Goal: Task Accomplishment & Management: Manage account settings

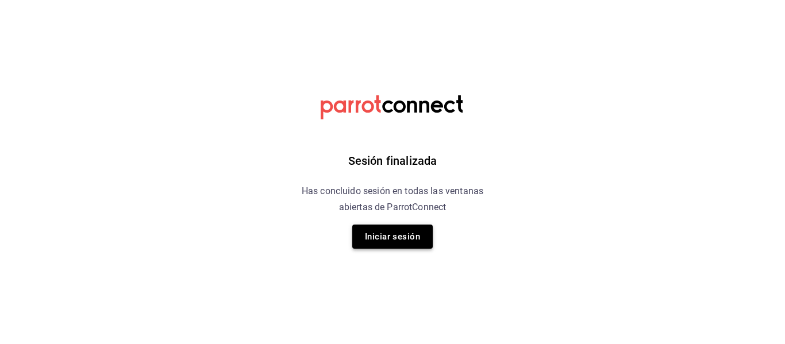
click at [414, 240] on button "Iniciar sesión" at bounding box center [392, 237] width 80 height 24
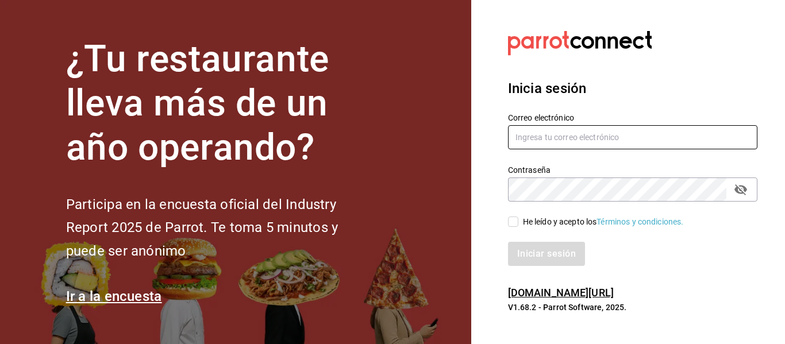
type input "[PERSON_NAME][EMAIL_ADDRESS][DOMAIN_NAME]"
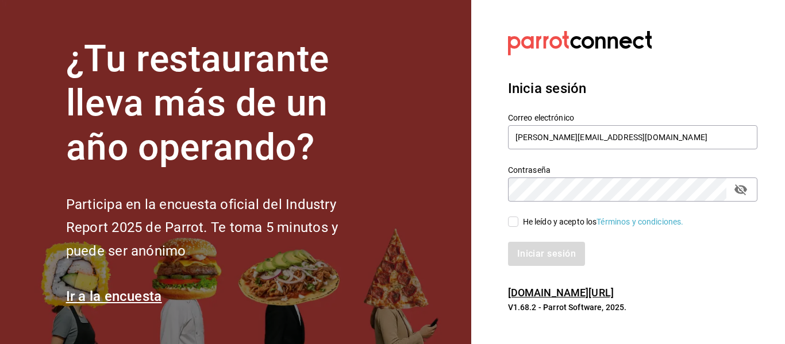
click at [509, 222] on input "He leído y acepto los Términos y condiciones." at bounding box center [513, 222] width 10 height 10
checkbox input "true"
click at [517, 253] on button "Iniciar sesión" at bounding box center [547, 254] width 78 height 24
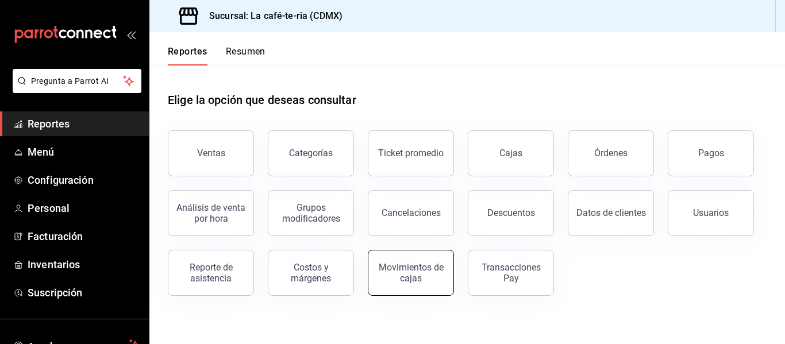
click at [427, 267] on div "Movimientos de cajas" at bounding box center [410, 273] width 71 height 22
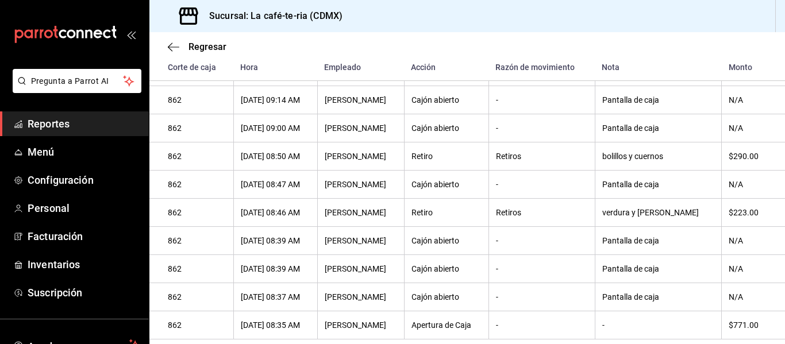
scroll to position [782, 0]
click at [769, 202] on th "$223.00" at bounding box center [753, 213] width 63 height 28
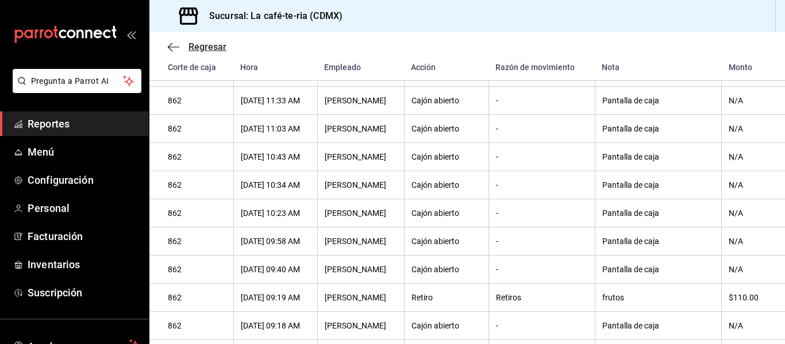
click at [205, 52] on span "Regresar" at bounding box center [208, 46] width 38 height 11
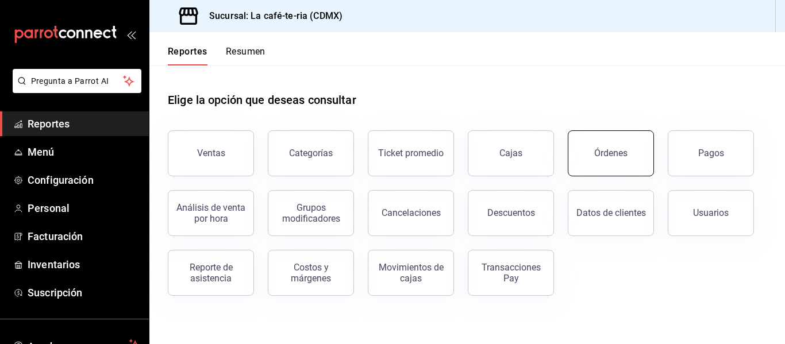
click at [597, 141] on button "Órdenes" at bounding box center [611, 153] width 86 height 46
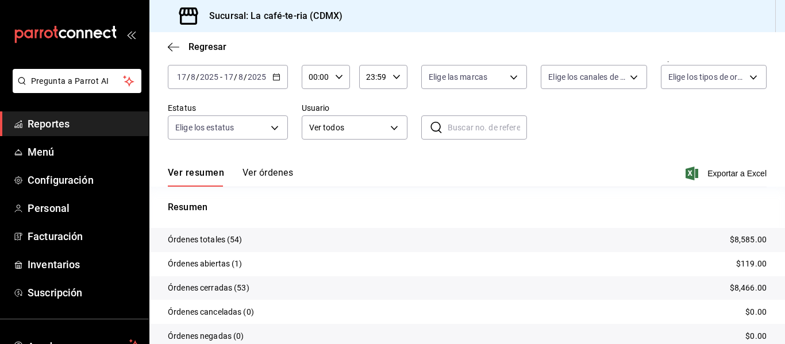
scroll to position [107, 0]
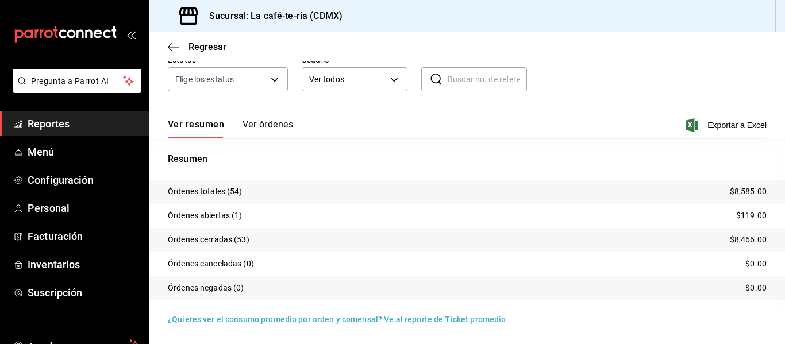
click at [264, 122] on button "Ver órdenes" at bounding box center [268, 129] width 51 height 20
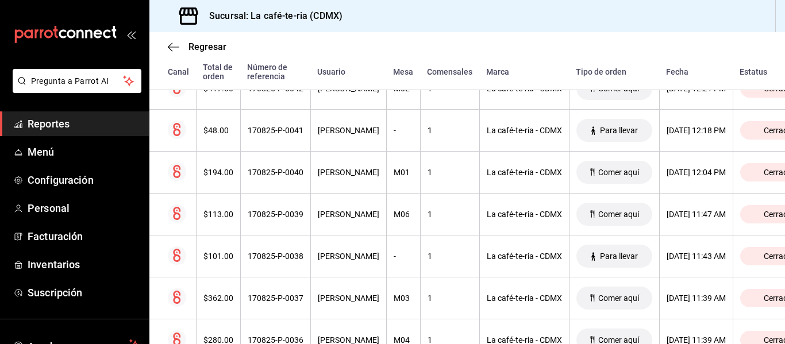
scroll to position [854, 0]
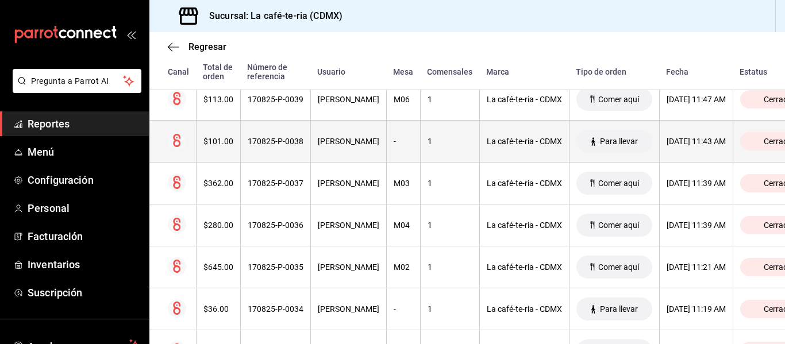
click at [420, 143] on th "1" at bounding box center [449, 142] width 59 height 42
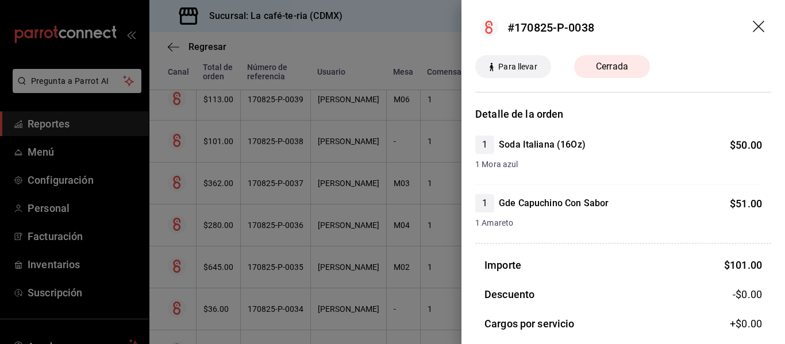
click at [754, 30] on icon "drag" at bounding box center [758, 26] width 11 height 11
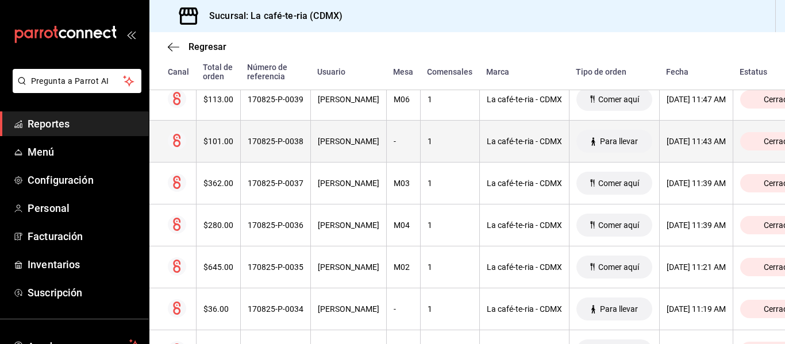
click at [698, 149] on th "17/08/2025 11:43 AM" at bounding box center [696, 142] width 74 height 42
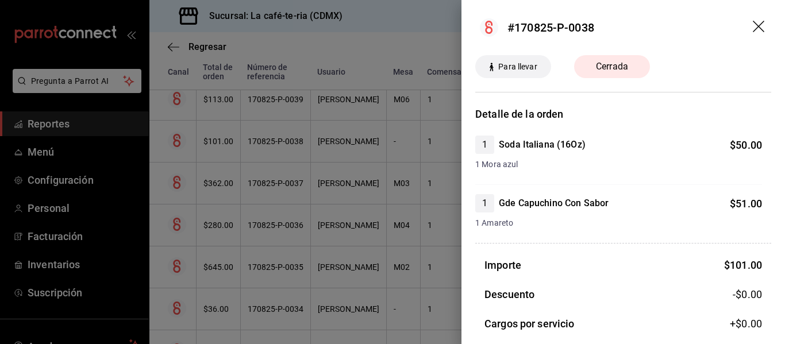
click at [753, 30] on icon "drag" at bounding box center [760, 28] width 14 height 14
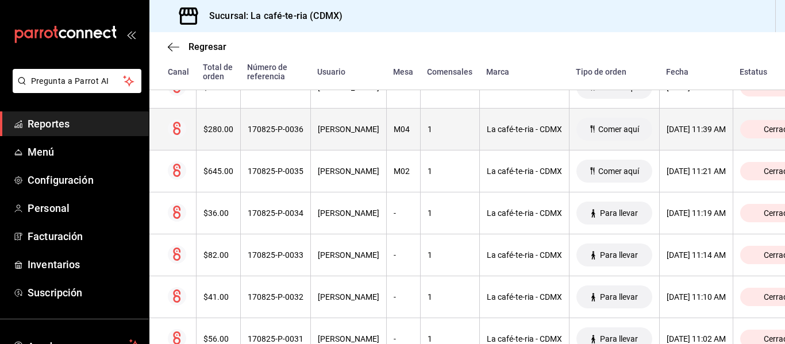
scroll to position [969, 0]
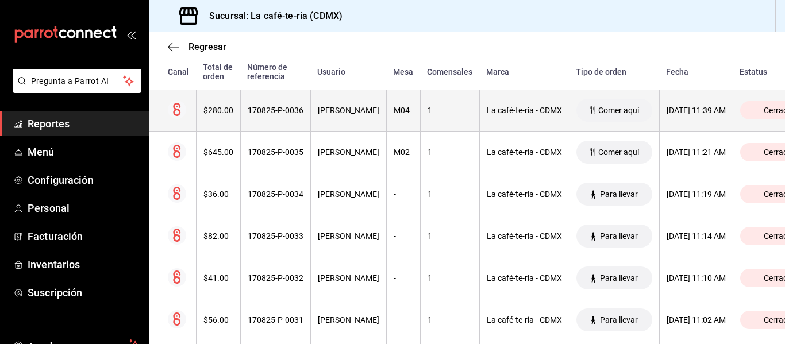
click at [569, 246] on th "Para llevar" at bounding box center [614, 237] width 90 height 42
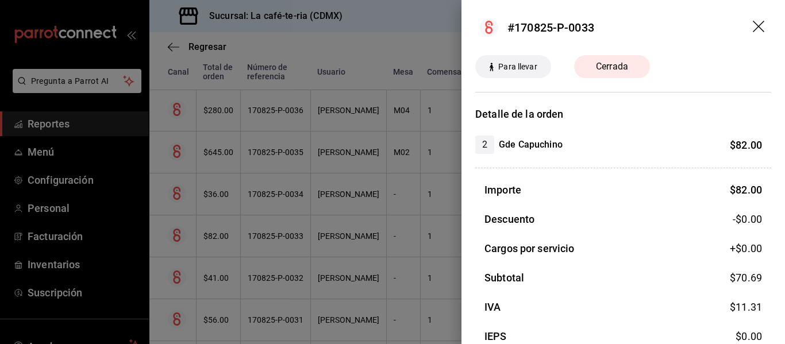
click at [753, 29] on icon "drag" at bounding box center [760, 28] width 14 height 14
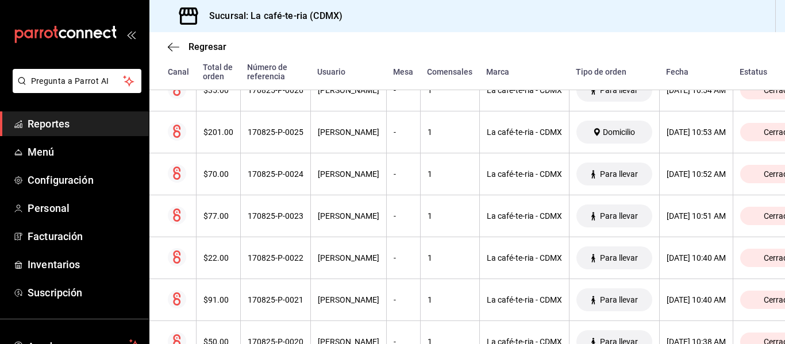
scroll to position [1429, 0]
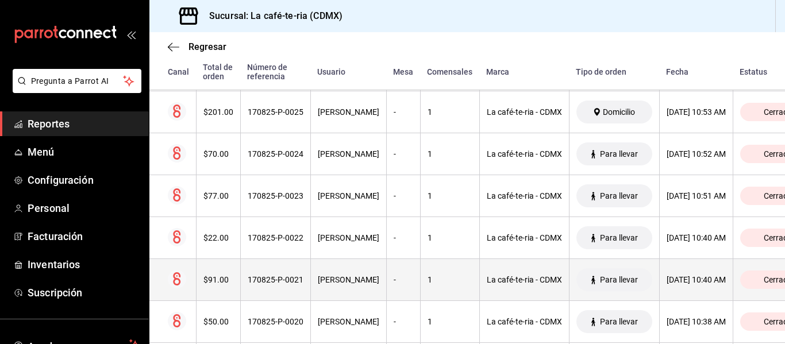
click at [659, 279] on th "17/08/2025 10:40 AM" at bounding box center [696, 280] width 74 height 42
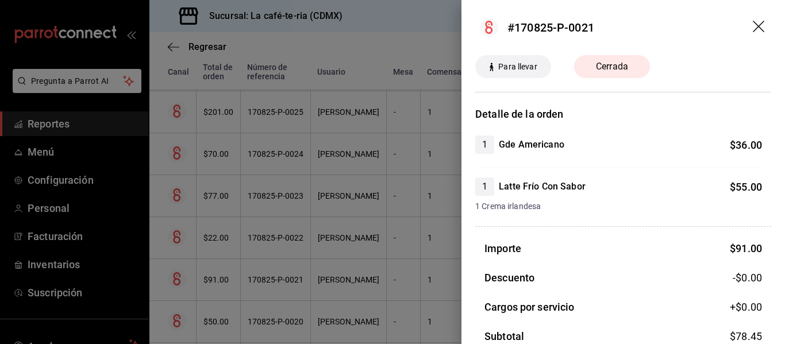
click at [753, 29] on icon "drag" at bounding box center [760, 28] width 14 height 14
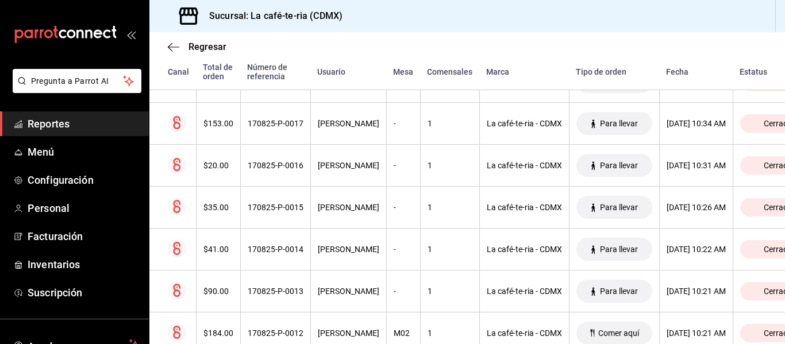
scroll to position [1774, 0]
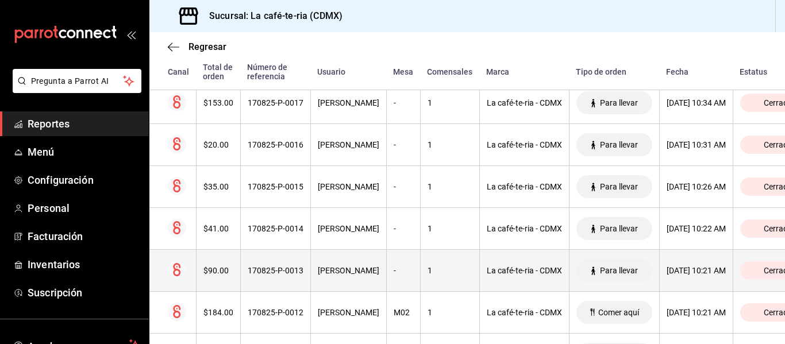
click at [667, 272] on div "17/08/2025 10:21 AM" at bounding box center [696, 270] width 59 height 9
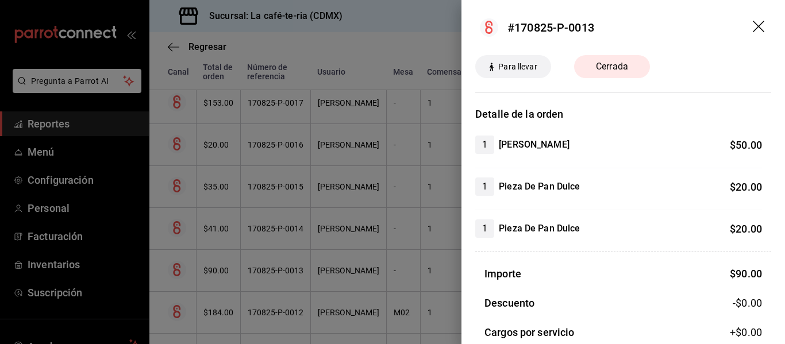
click at [753, 30] on icon "drag" at bounding box center [760, 28] width 14 height 14
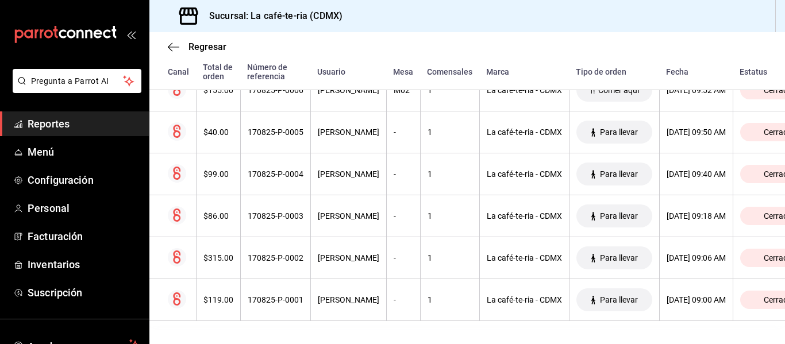
scroll to position [2257, 0]
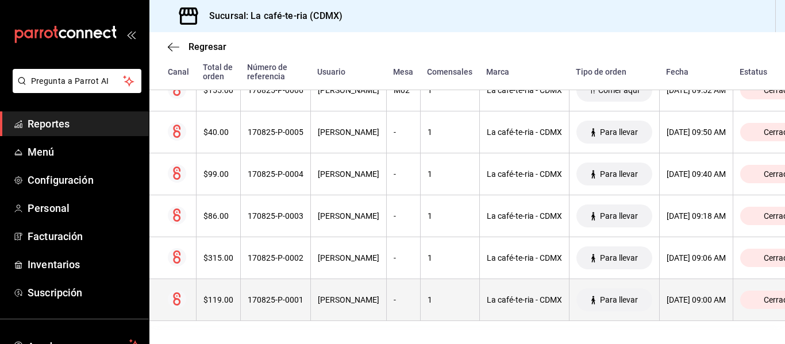
click at [659, 279] on th "17/08/2025 09:00 AM" at bounding box center [696, 300] width 74 height 42
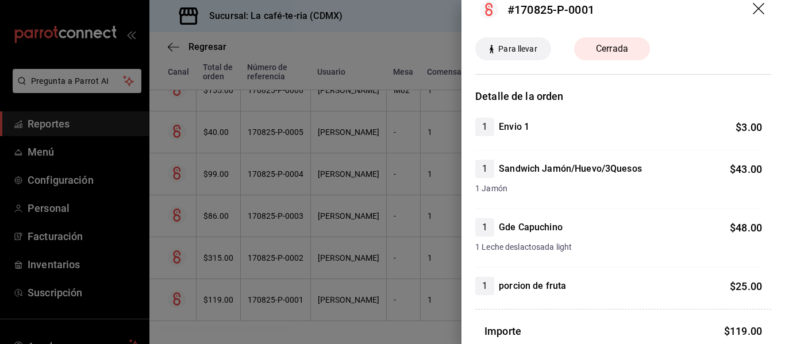
scroll to position [0, 0]
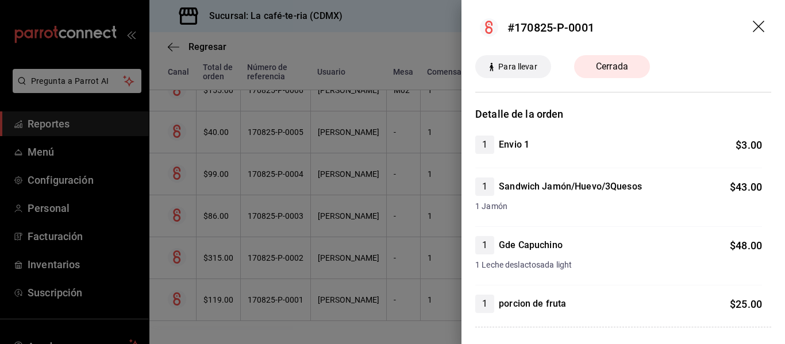
click at [750, 34] on header "#170825-P-0001" at bounding box center [623, 27] width 324 height 55
click at [753, 28] on icon "drag" at bounding box center [758, 26] width 11 height 11
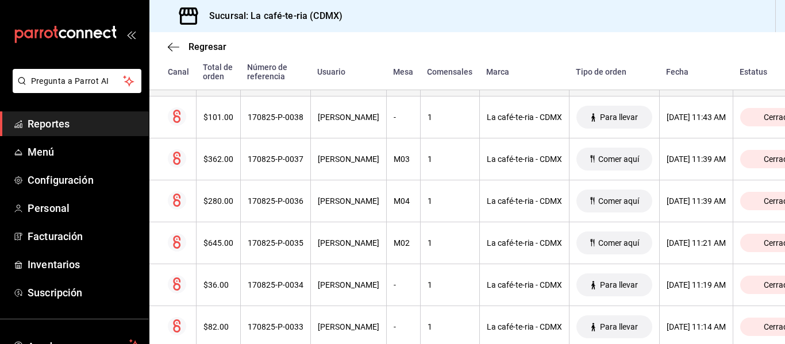
scroll to position [591, 0]
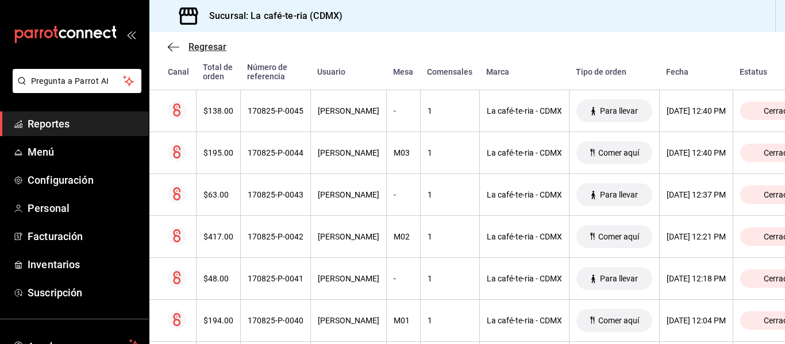
click at [201, 43] on span "Regresar" at bounding box center [208, 46] width 38 height 11
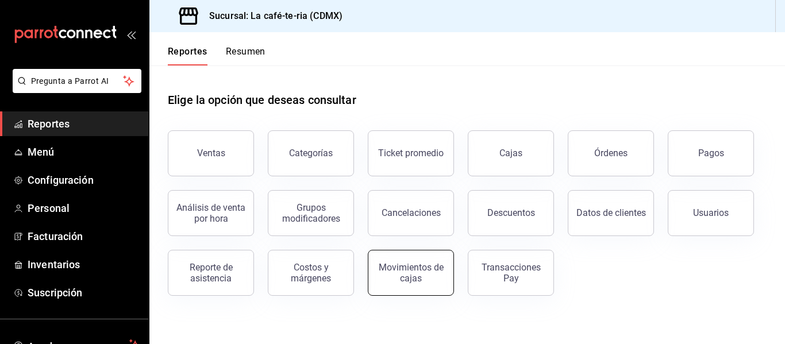
click at [390, 282] on div "Movimientos de cajas" at bounding box center [410, 273] width 71 height 22
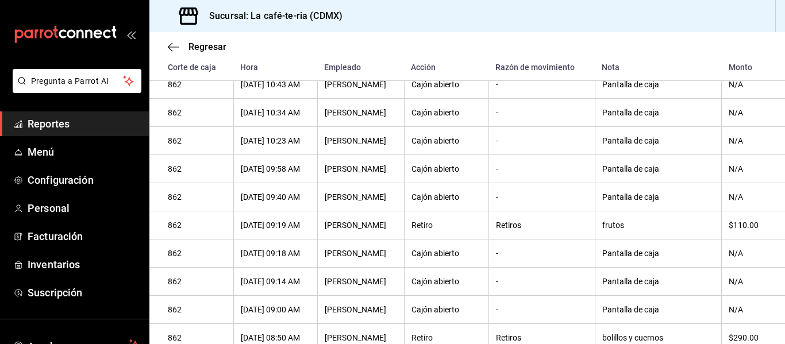
scroll to position [632, 0]
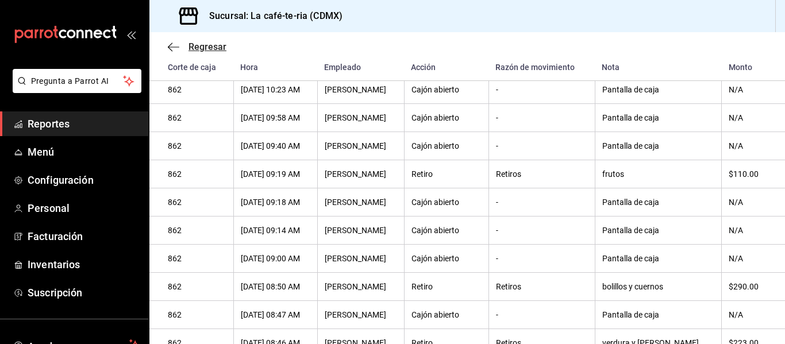
click at [202, 49] on span "Regresar" at bounding box center [208, 46] width 38 height 11
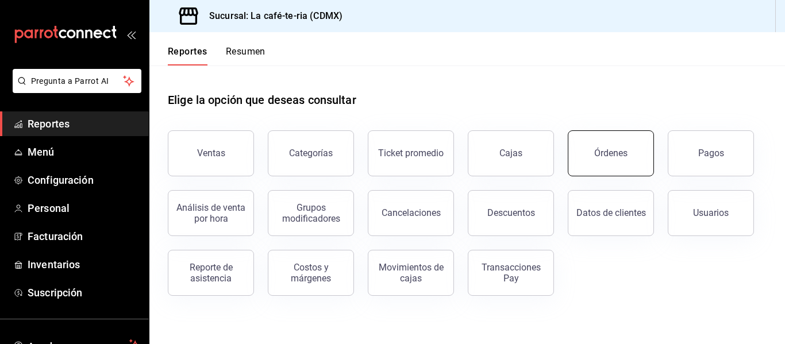
click at [613, 168] on button "Órdenes" at bounding box center [611, 153] width 86 height 46
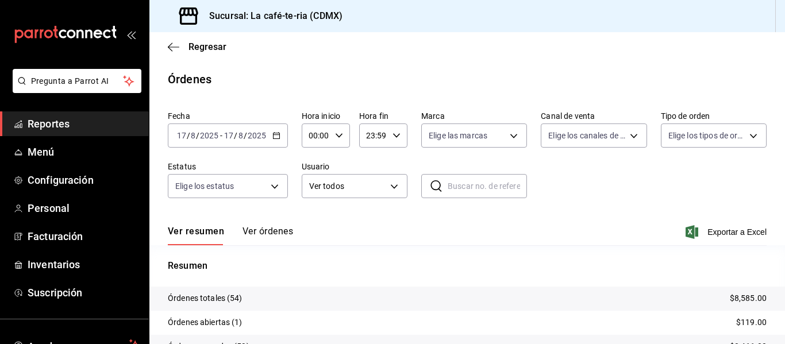
scroll to position [98, 0]
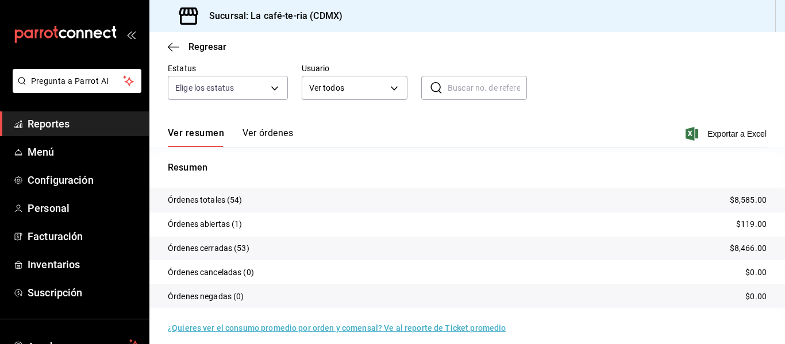
click at [291, 130] on button "Ver órdenes" at bounding box center [268, 138] width 51 height 20
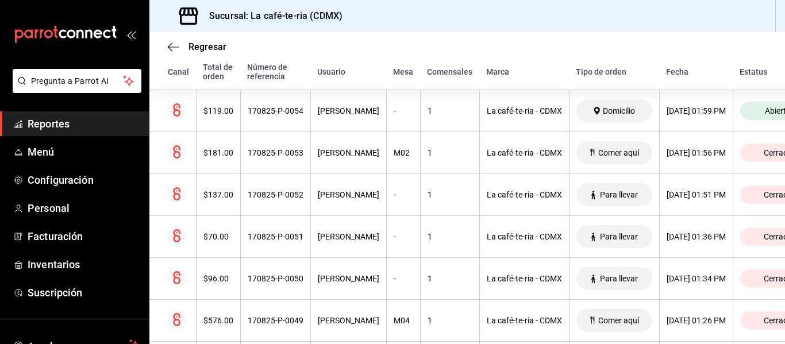
scroll to position [271, 0]
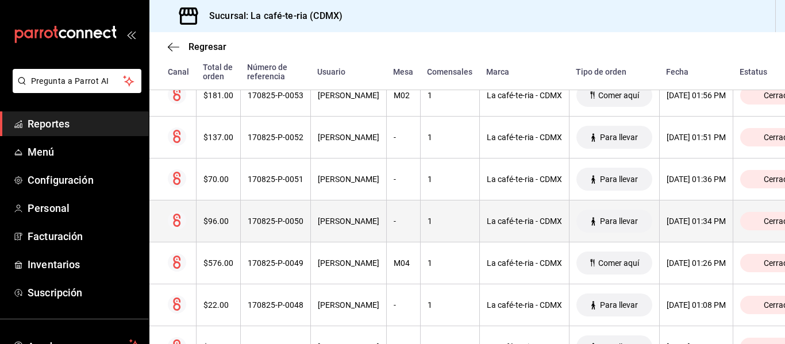
click at [507, 217] on th "La café-te-ria - CDMX" at bounding box center [524, 222] width 90 height 42
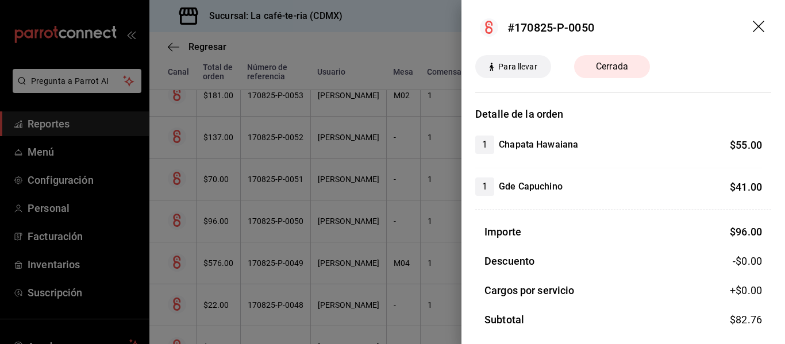
click at [753, 21] on icon "drag" at bounding box center [760, 28] width 14 height 14
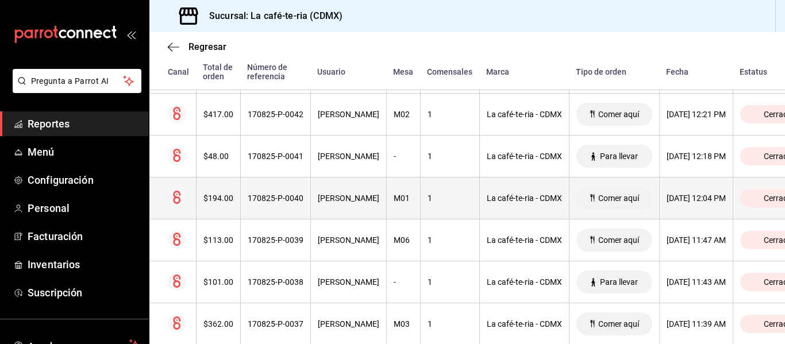
scroll to position [730, 0]
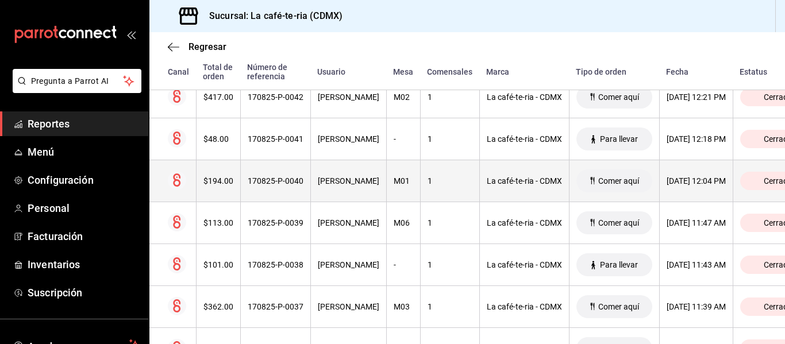
click at [729, 239] on th "17/08/2025 11:47 AM" at bounding box center [696, 223] width 74 height 42
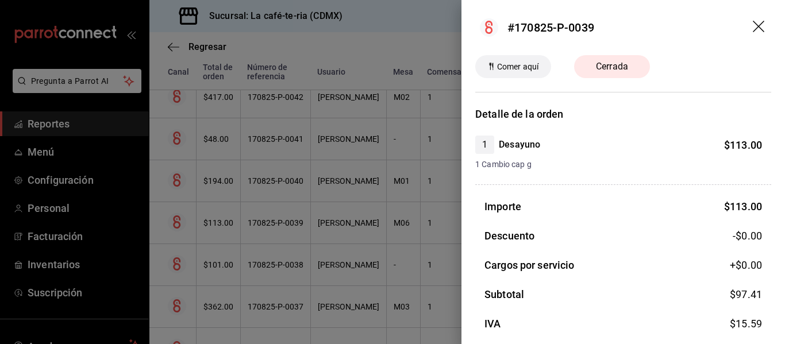
click at [753, 25] on icon "drag" at bounding box center [760, 28] width 14 height 14
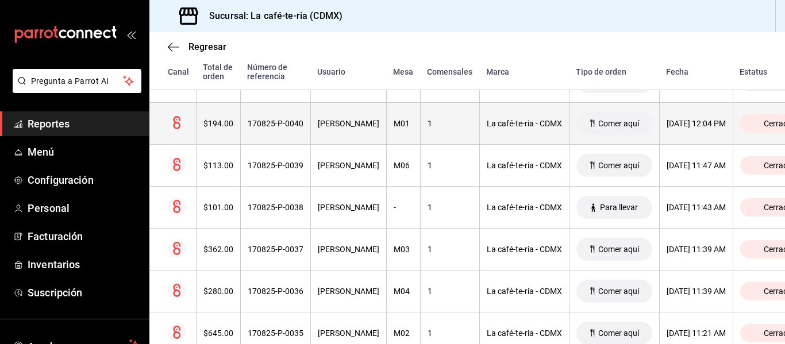
scroll to position [845, 0]
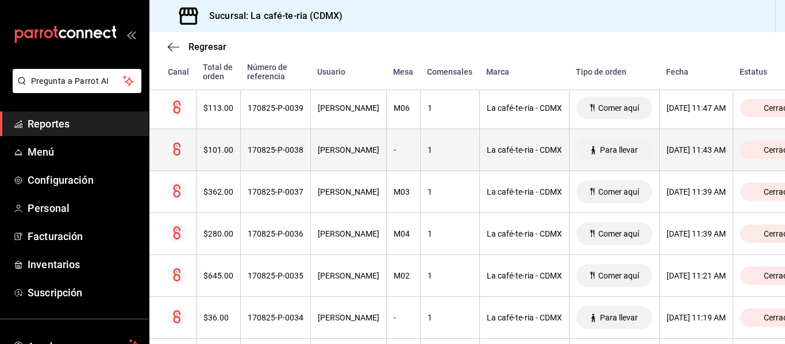
click at [663, 157] on th "17/08/2025 11:43 AM" at bounding box center [696, 150] width 74 height 42
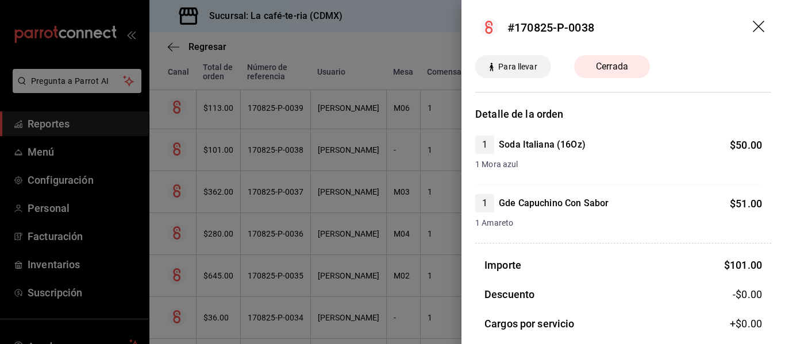
click at [753, 22] on icon "drag" at bounding box center [760, 28] width 14 height 14
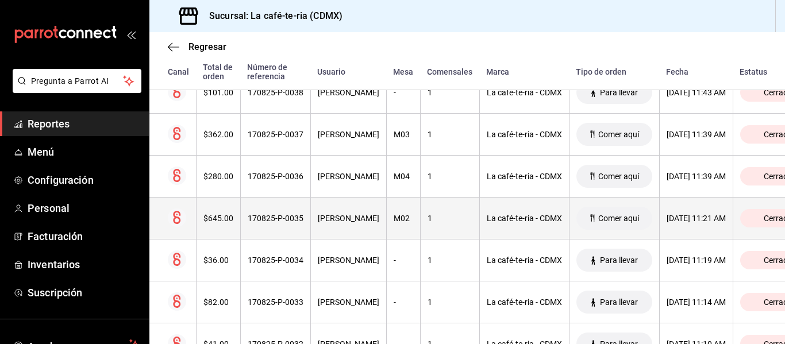
scroll to position [960, 0]
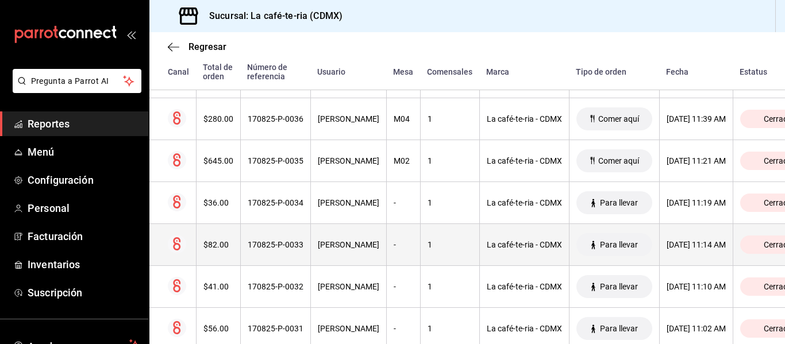
click at [607, 226] on th "Para llevar" at bounding box center [614, 245] width 90 height 42
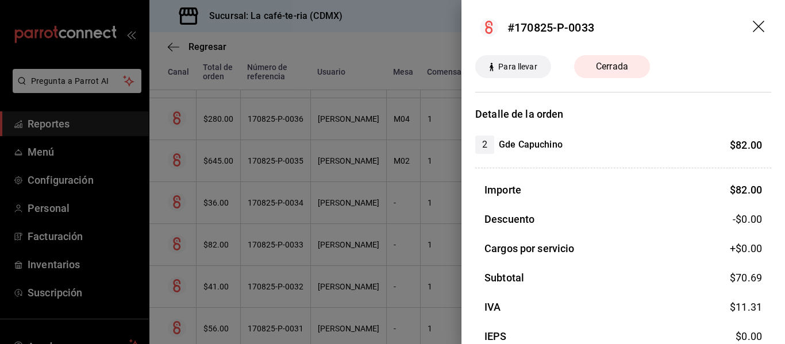
click at [753, 29] on icon "drag" at bounding box center [758, 26] width 11 height 11
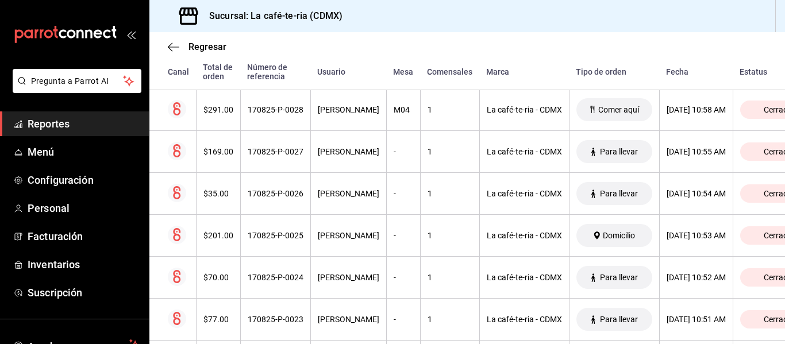
scroll to position [1363, 0]
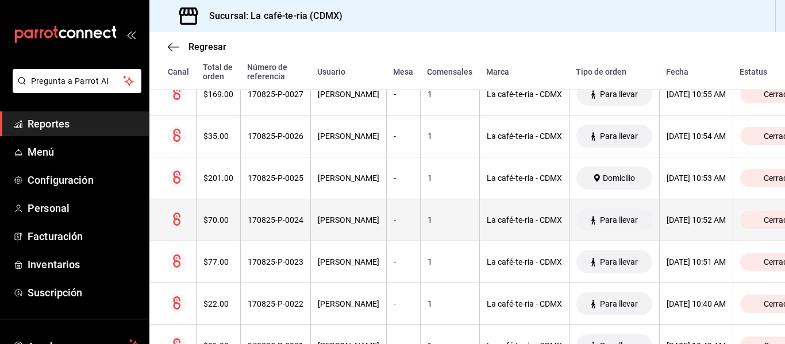
click at [569, 210] on th "Para llevar" at bounding box center [614, 220] width 90 height 42
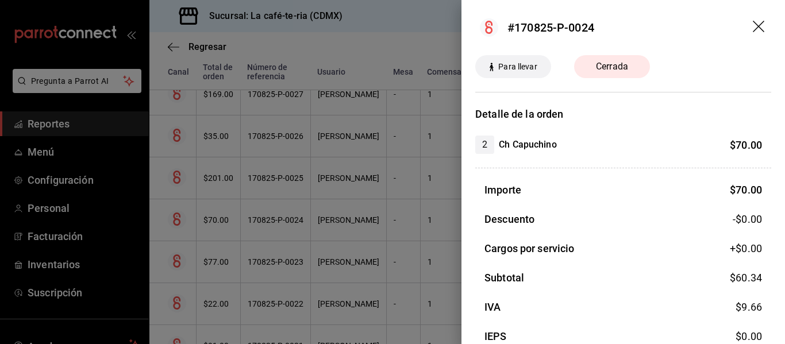
click at [753, 28] on icon "drag" at bounding box center [758, 26] width 11 height 11
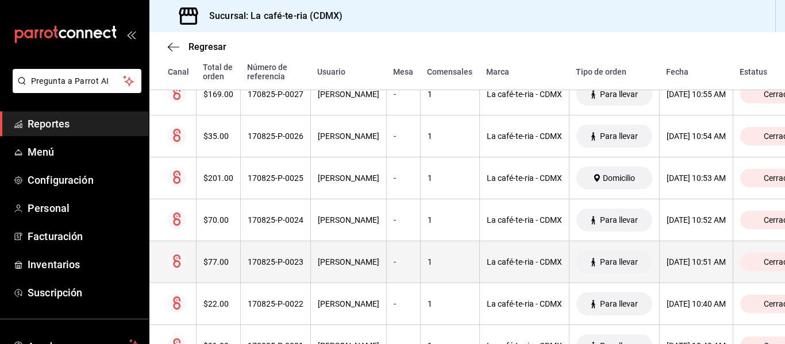
click at [542, 257] on th "La café-te-ria - CDMX" at bounding box center [524, 262] width 90 height 42
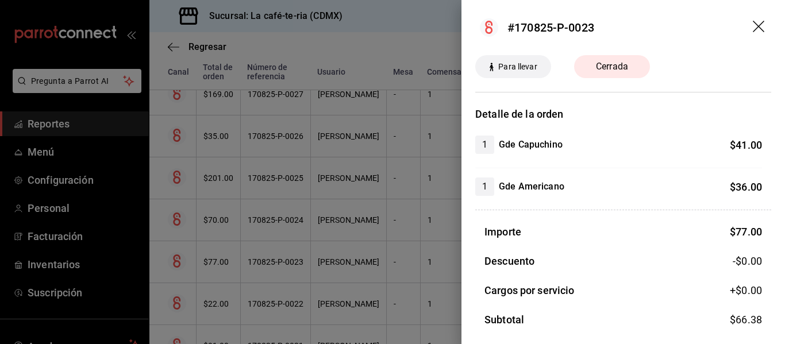
drag, startPoint x: 753, startPoint y: 31, endPoint x: 711, endPoint y: 186, distance: 160.6
click at [753, 31] on icon "drag" at bounding box center [760, 28] width 14 height 14
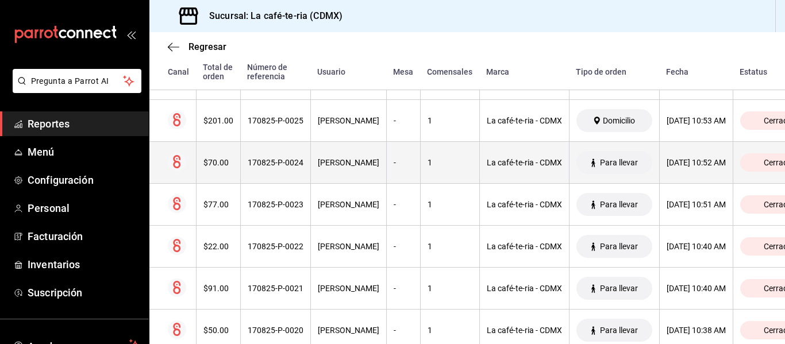
scroll to position [1478, 0]
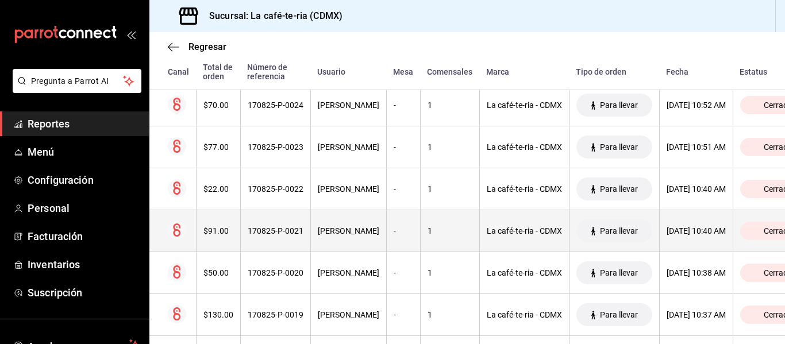
click at [703, 233] on div "17/08/2025 10:40 AM" at bounding box center [696, 230] width 59 height 9
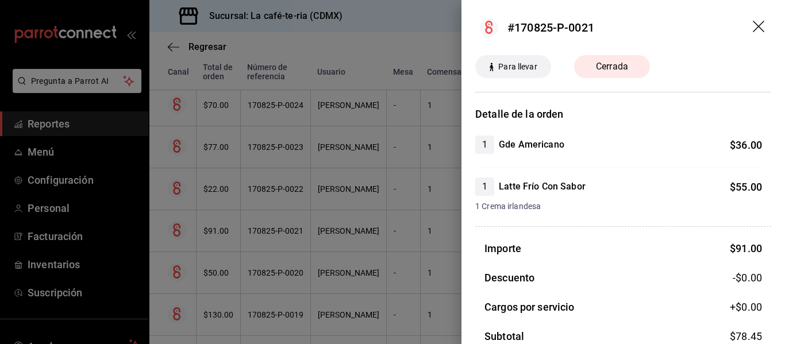
click at [753, 26] on icon "drag" at bounding box center [760, 28] width 14 height 14
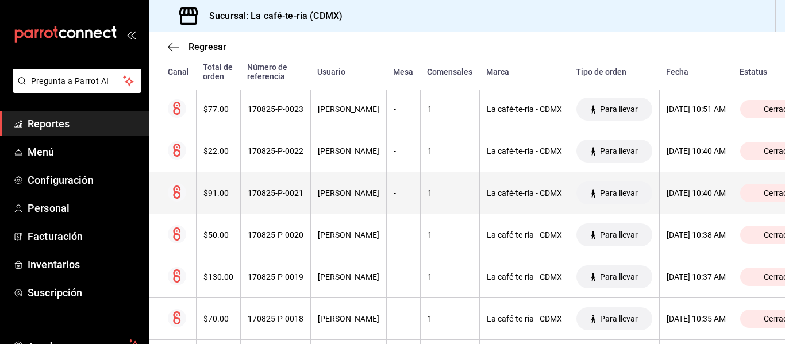
scroll to position [1535, 0]
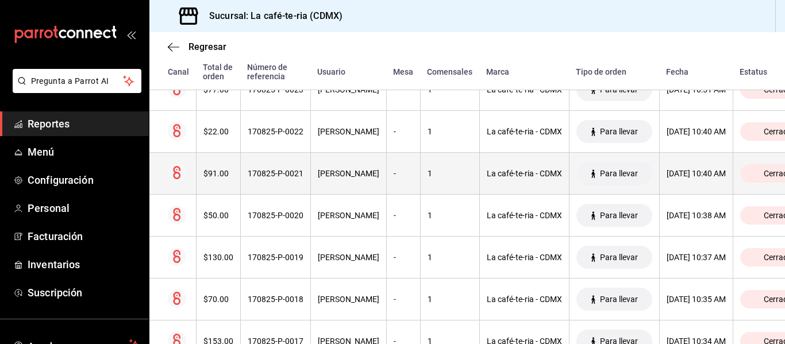
click at [617, 211] on div "Para llevar" at bounding box center [614, 215] width 76 height 23
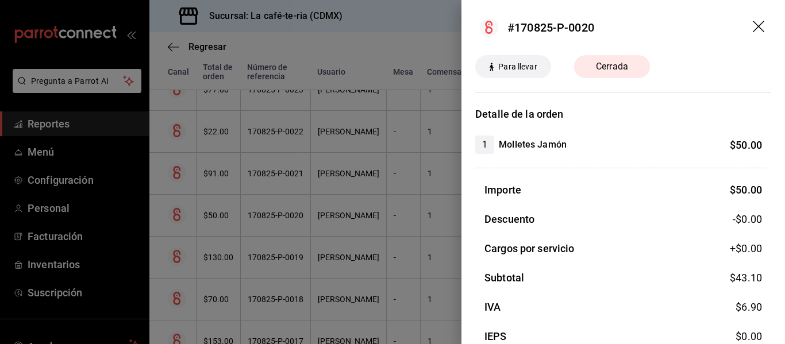
click at [755, 25] on icon "drag" at bounding box center [760, 28] width 14 height 14
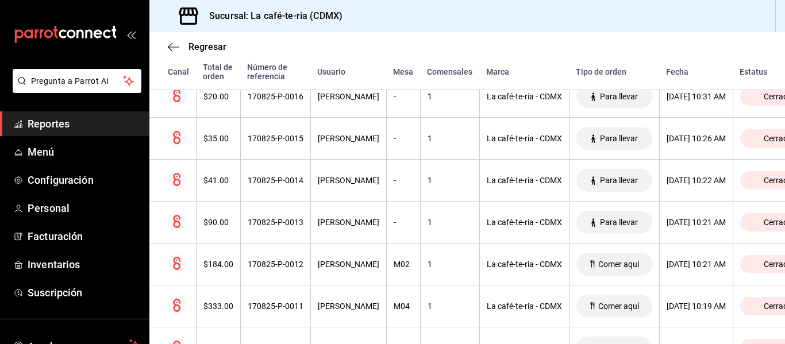
scroll to position [1822, 0]
click at [586, 245] on th "Comer aquí" at bounding box center [614, 264] width 90 height 42
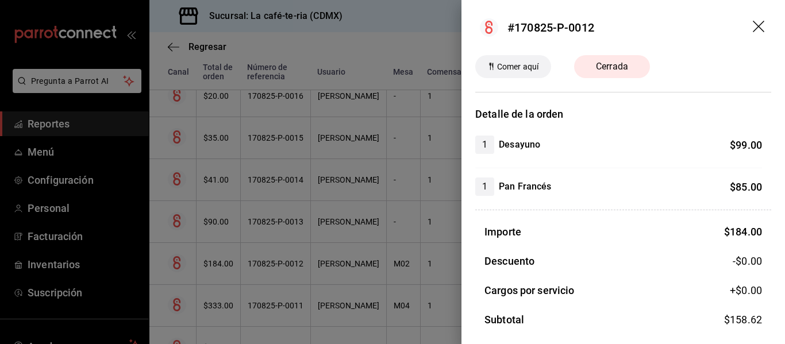
drag, startPoint x: 752, startPoint y: 29, endPoint x: 388, endPoint y: 214, distance: 407.4
click at [753, 29] on icon "drag" at bounding box center [760, 28] width 14 height 14
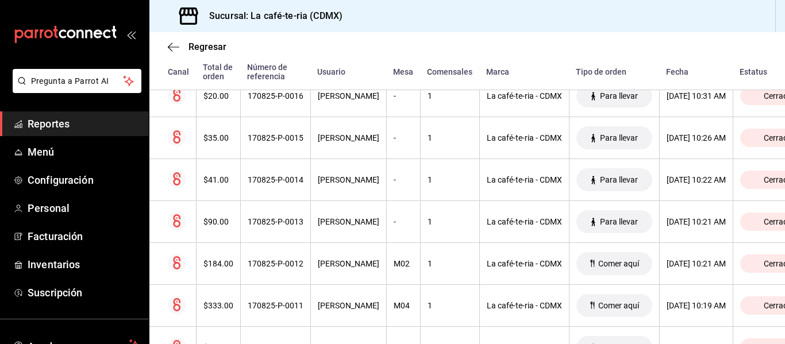
click at [394, 221] on div "-" at bounding box center [404, 221] width 20 height 9
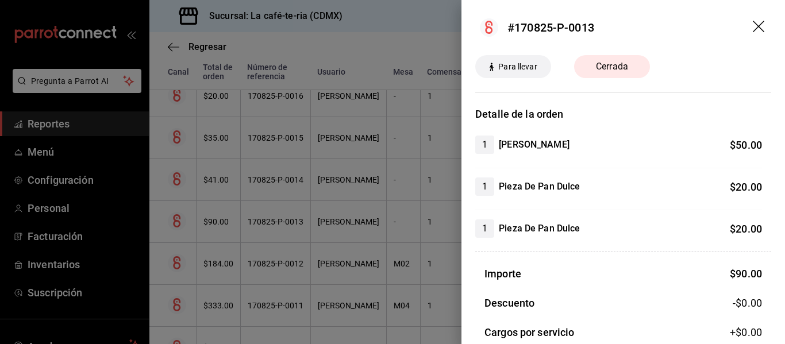
click at [377, 221] on div at bounding box center [392, 172] width 785 height 344
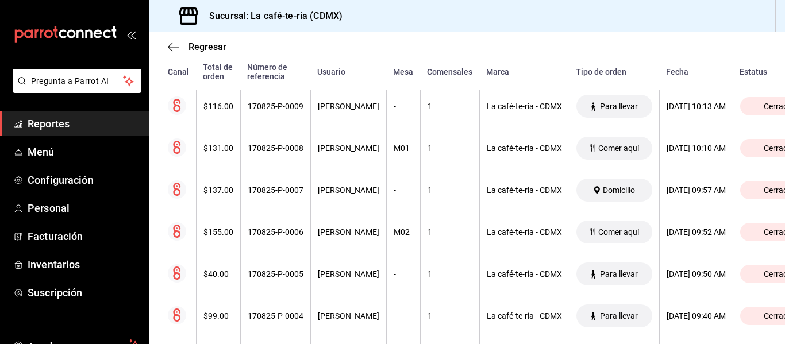
scroll to position [2110, 0]
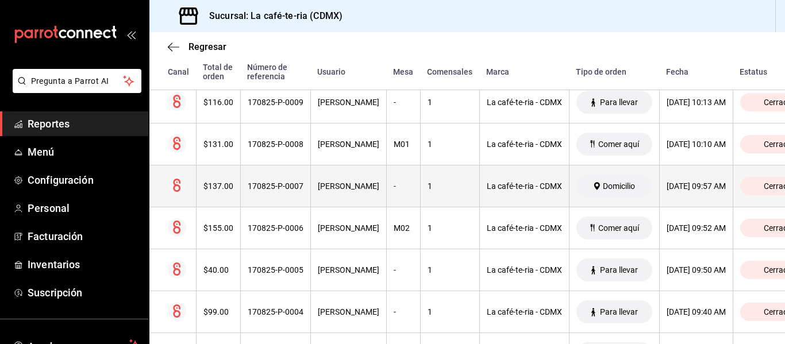
click at [451, 177] on th "1" at bounding box center [449, 187] width 59 height 42
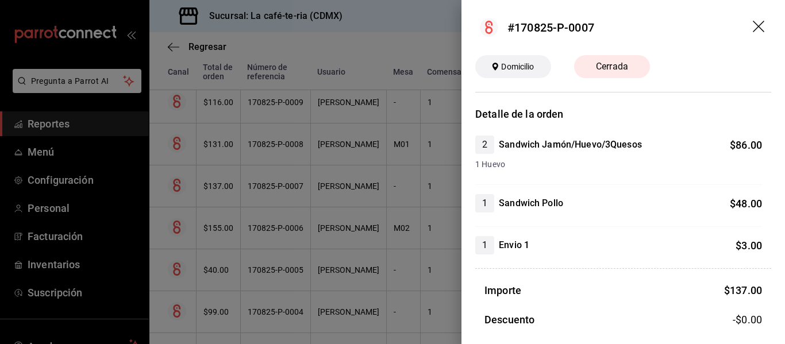
click at [753, 30] on icon "drag" at bounding box center [760, 28] width 14 height 14
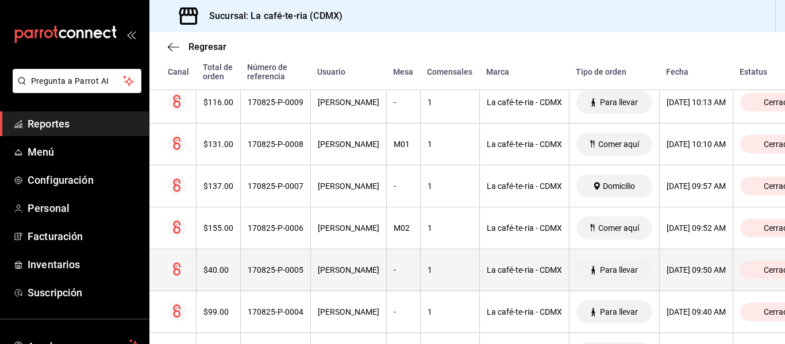
scroll to position [2167, 0]
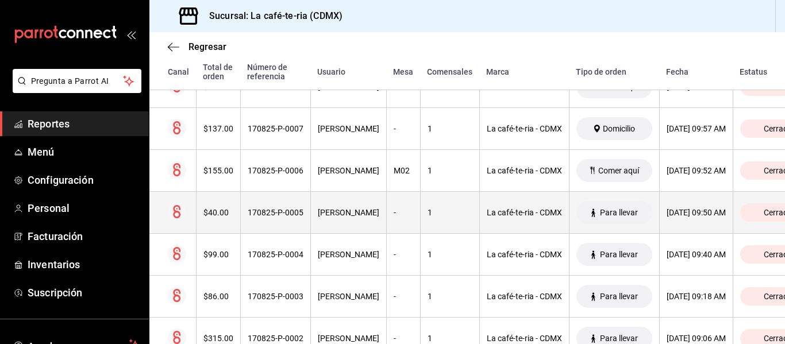
click at [434, 257] on div "1" at bounding box center [450, 254] width 45 height 9
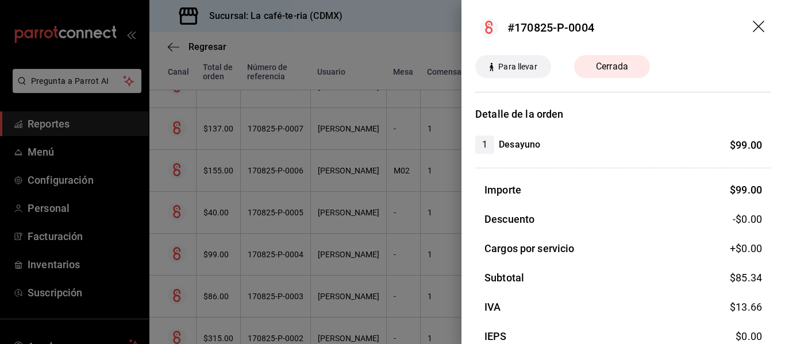
click at [753, 30] on icon "drag" at bounding box center [760, 28] width 14 height 14
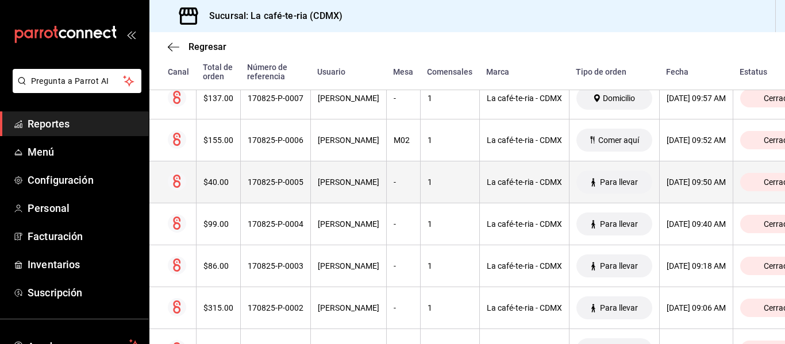
scroll to position [2225, 0]
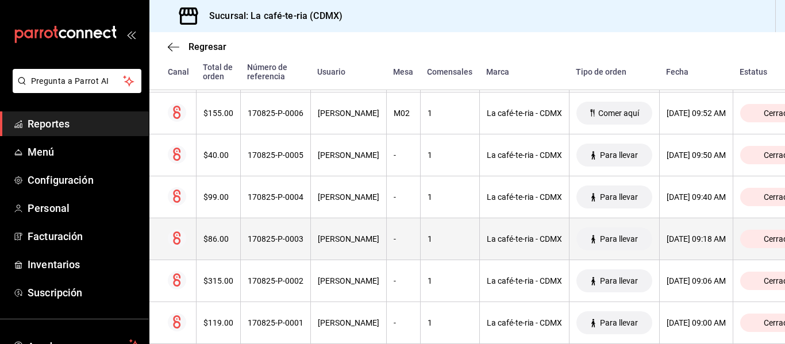
click at [569, 232] on th "Para llevar" at bounding box center [614, 239] width 90 height 42
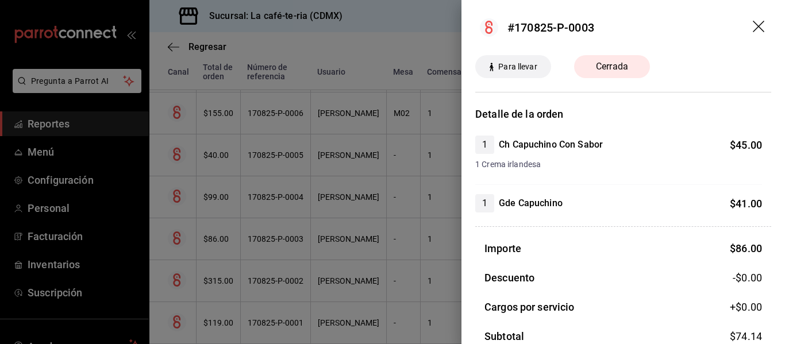
click at [753, 32] on icon "drag" at bounding box center [760, 28] width 14 height 14
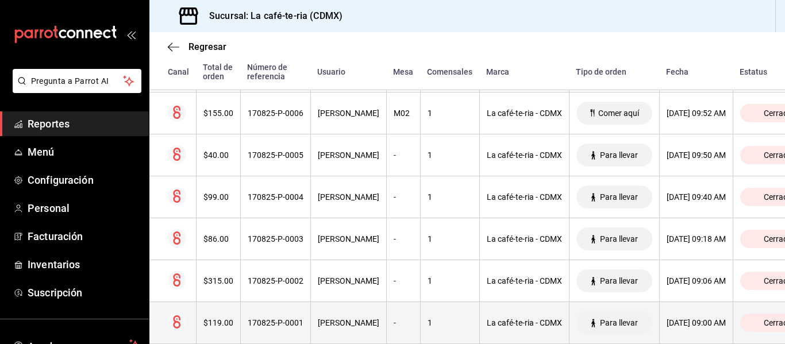
scroll to position [2257, 0]
